Goal: Task Accomplishment & Management: Manage account settings

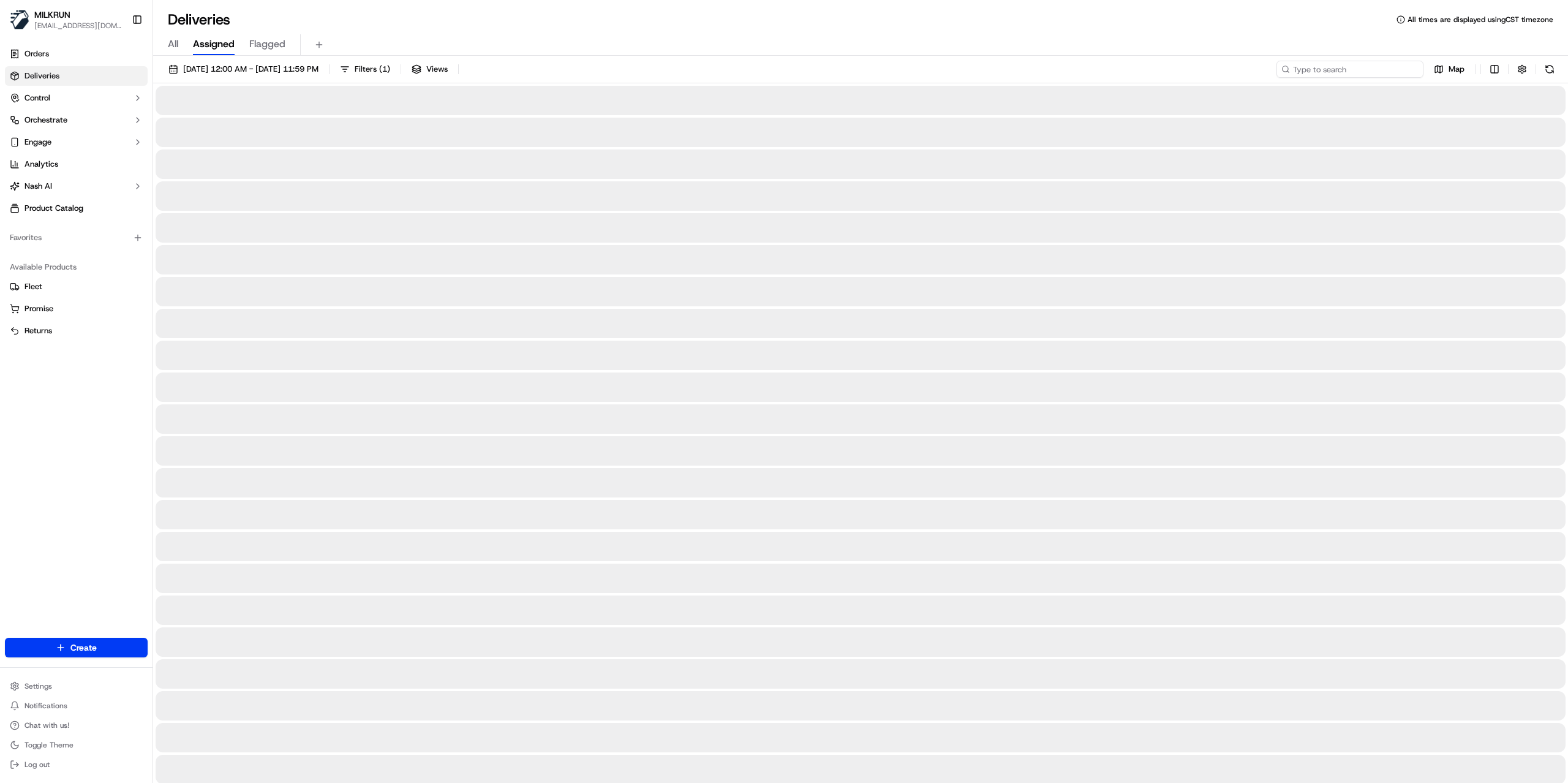
click at [1339, 73] on input at bounding box center [1350, 69] width 147 height 17
paste input "17aac0bf-c933-4efe-bd70-40eb7efcbc39"
type input "17aac0bf-c933-4efe-bd70-40eb7efcbc39"
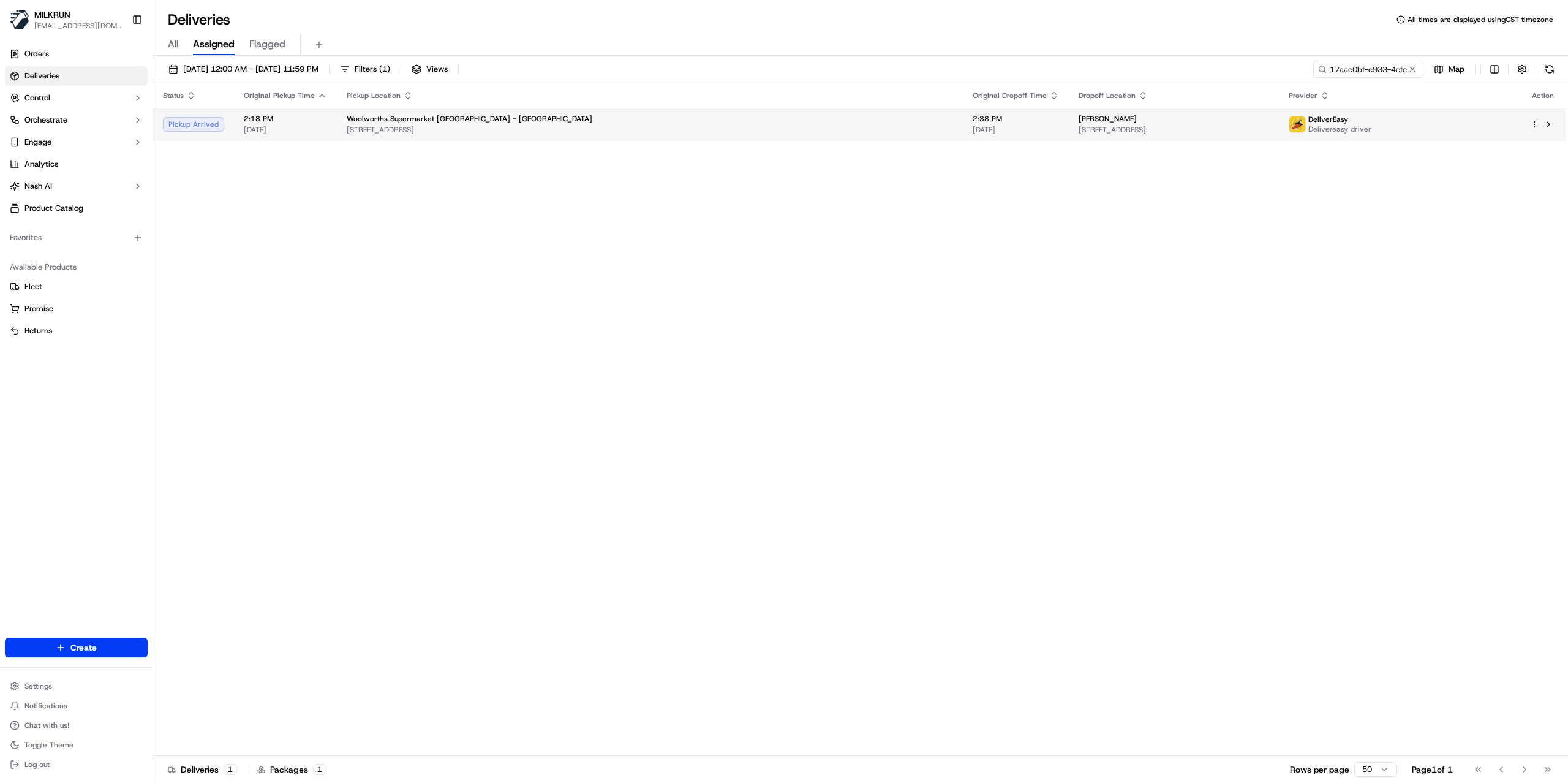
click at [568, 128] on span "[STREET_ADDRESS]" at bounding box center [650, 130] width 606 height 10
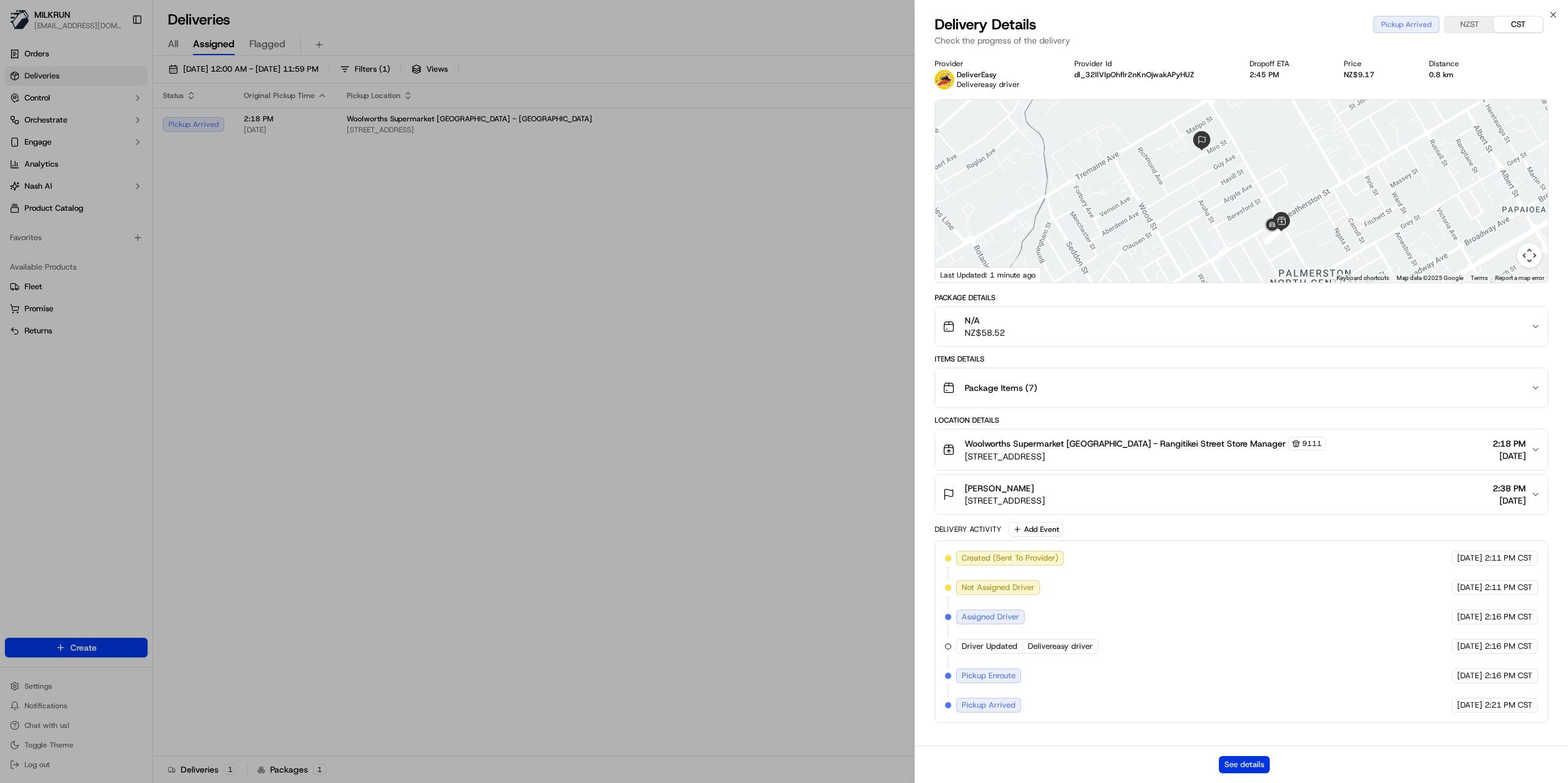
click at [1245, 767] on button "See details" at bounding box center [1244, 764] width 51 height 17
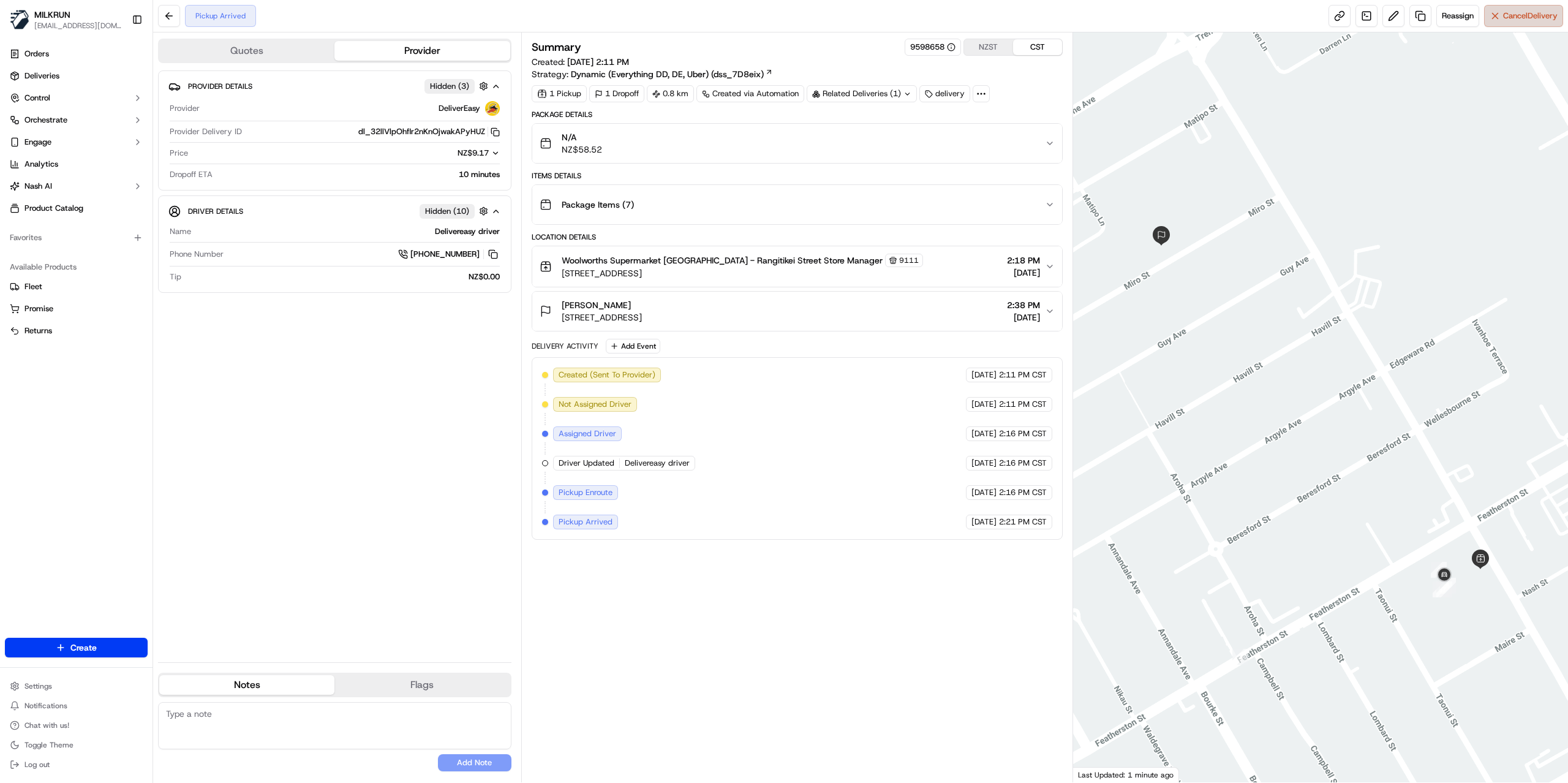
click at [1529, 14] on span "Cancel Delivery" at bounding box center [1531, 15] width 55 height 11
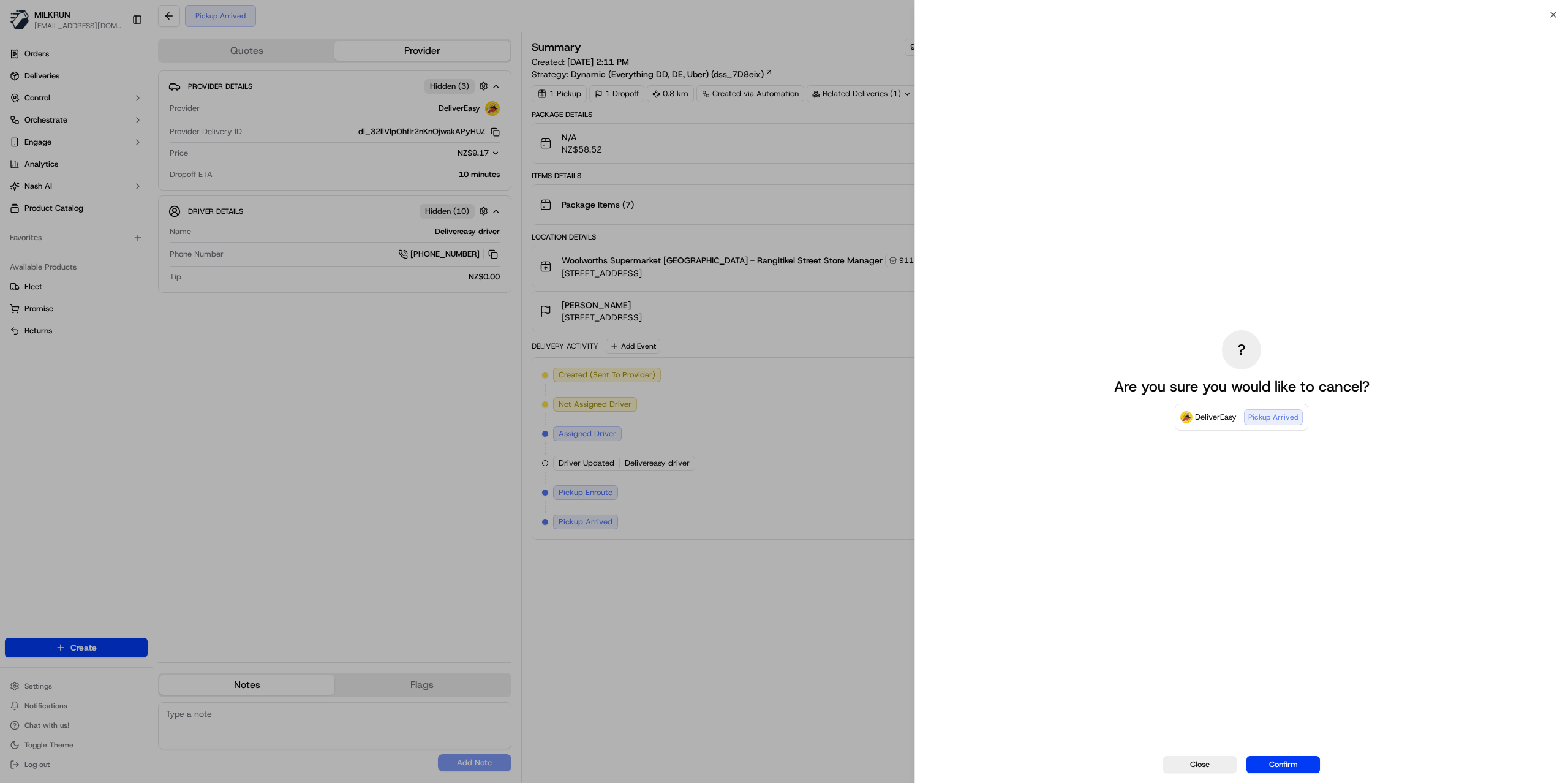
click at [1281, 761] on button "Confirm" at bounding box center [1283, 764] width 73 height 17
